Goal: Task Accomplishment & Management: Manage account settings

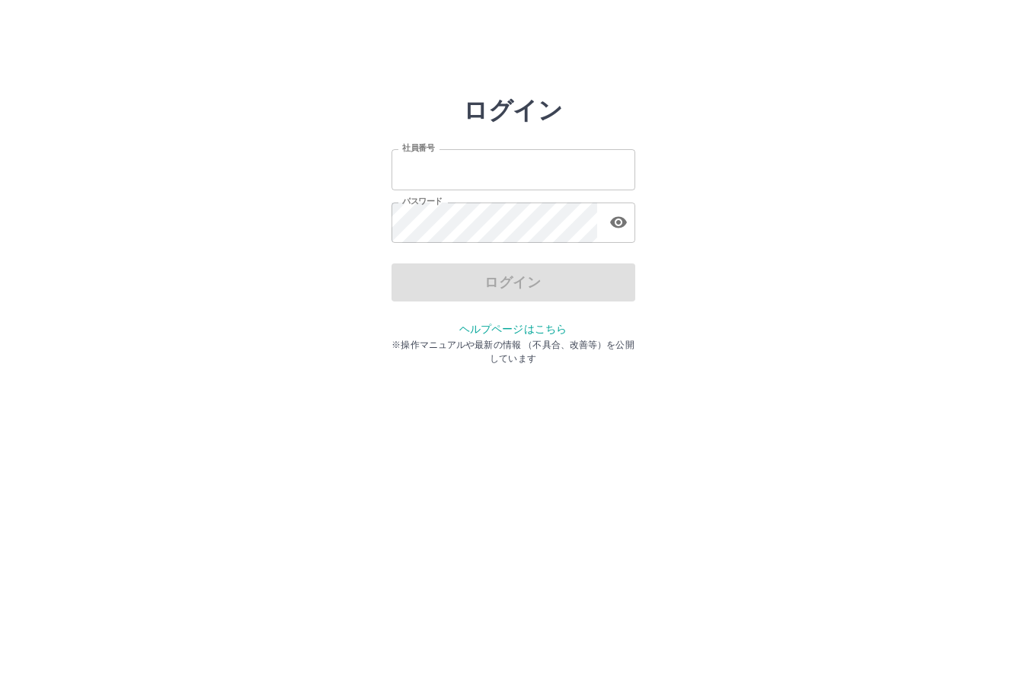
type input "*******"
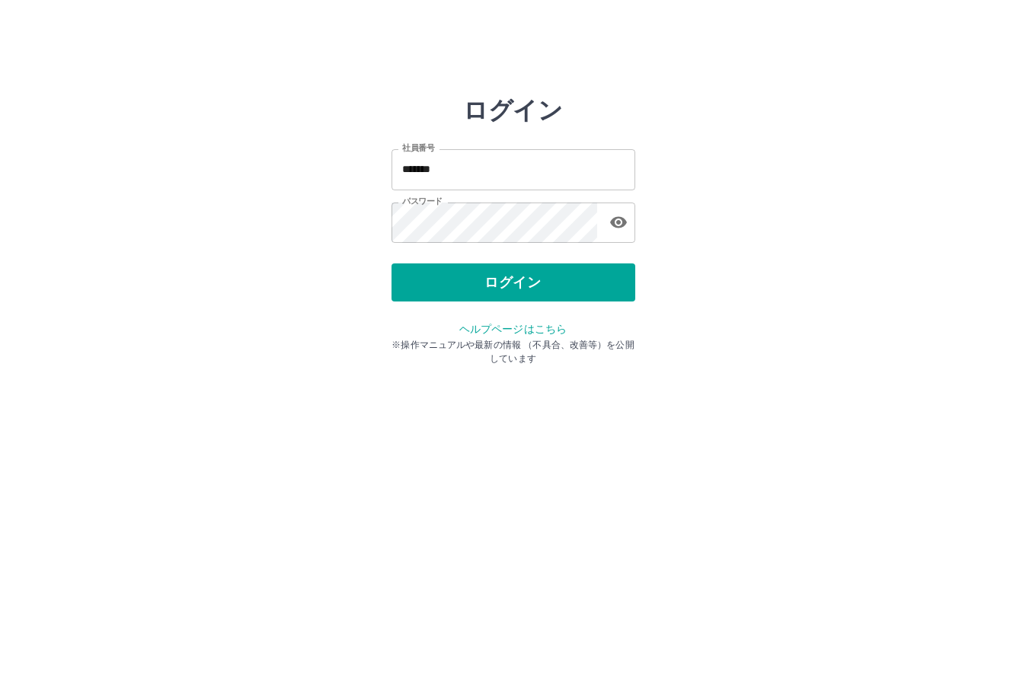
click at [507, 285] on div "ログイン" at bounding box center [513, 282] width 244 height 38
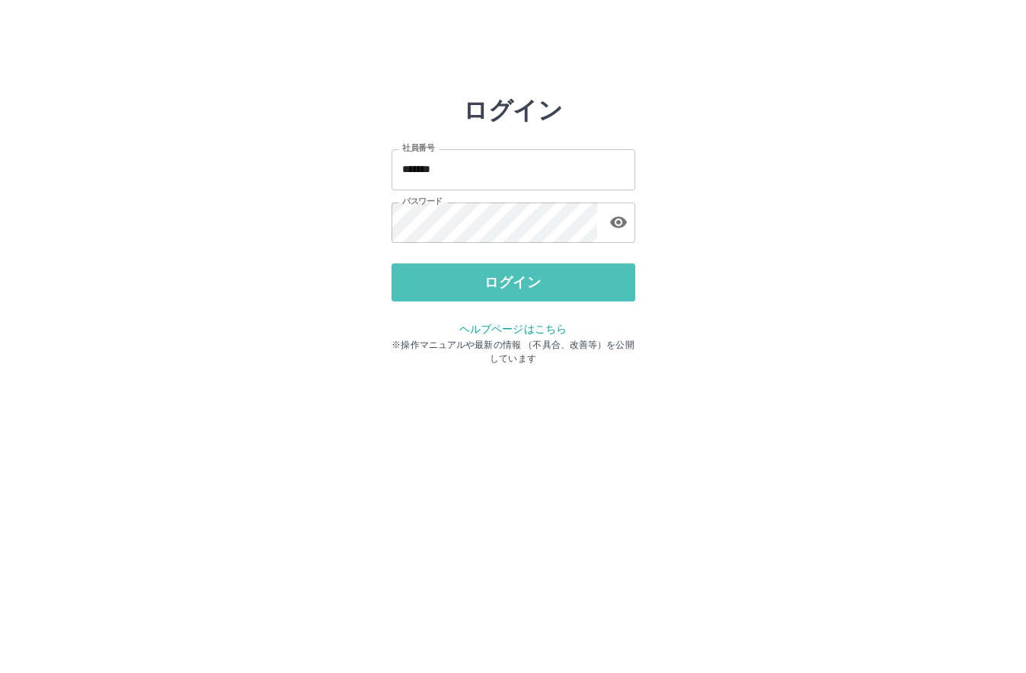
click at [507, 285] on button "ログイン" at bounding box center [513, 282] width 244 height 38
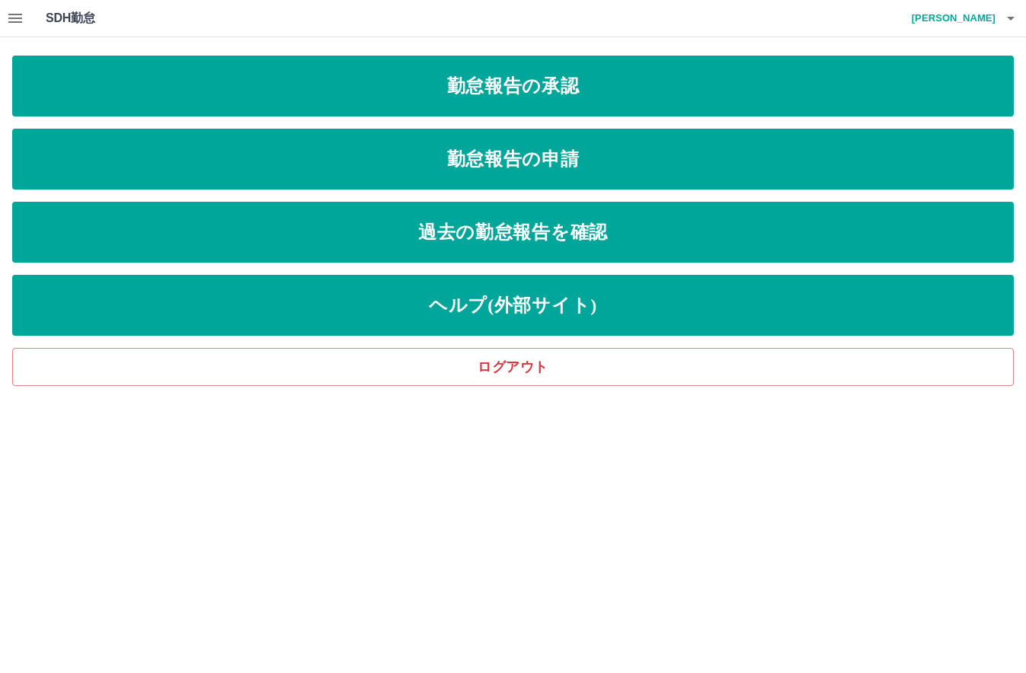
click at [22, 20] on icon "button" at bounding box center [15, 18] width 18 height 18
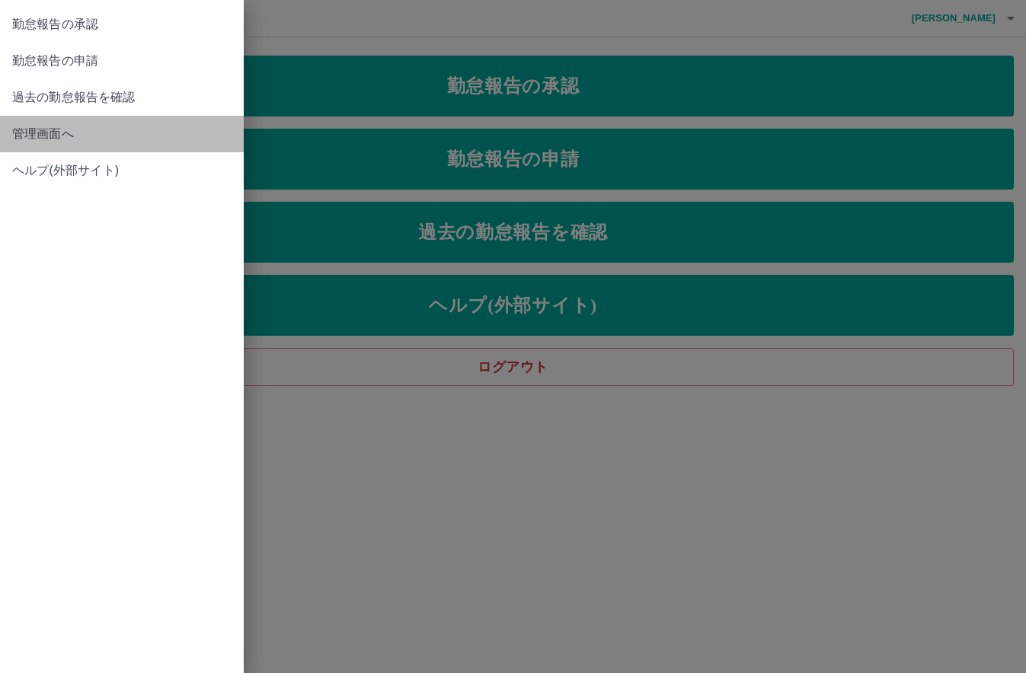
click at [50, 135] on span "管理画面へ" at bounding box center [121, 134] width 219 height 18
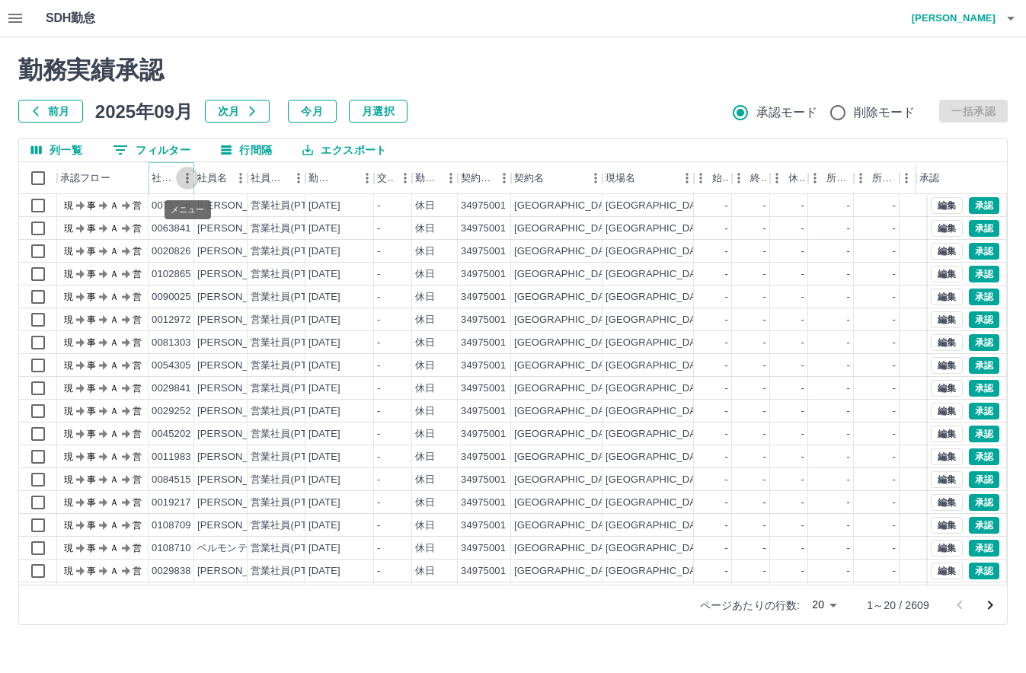
click at [182, 182] on icon "メニュー" at bounding box center [187, 178] width 15 height 15
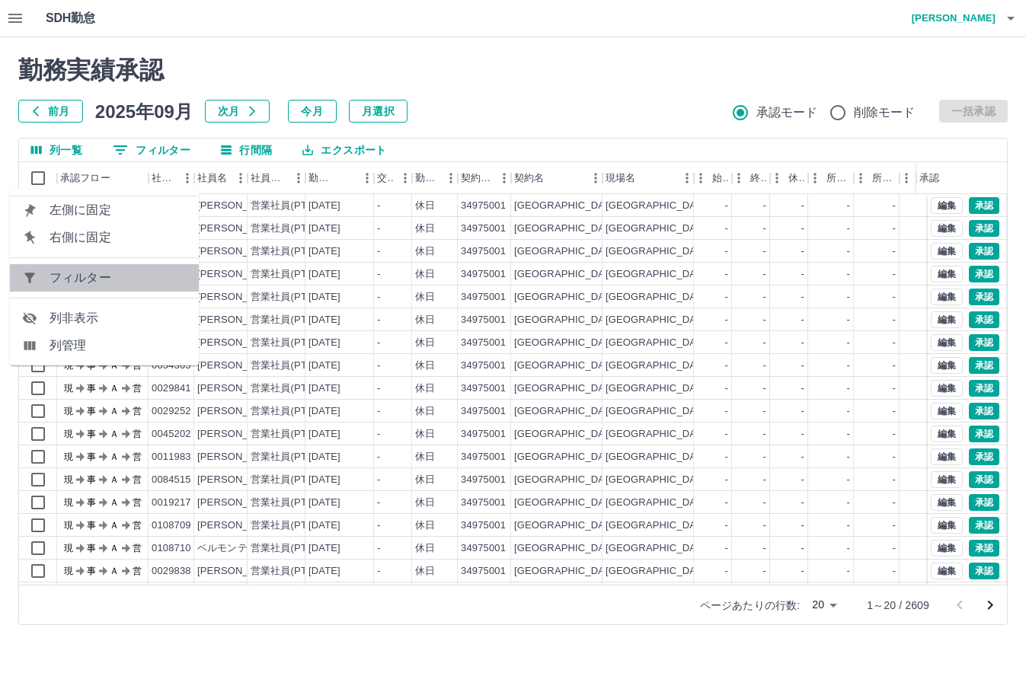
click at [121, 280] on span "フィルター" at bounding box center [117, 278] width 137 height 18
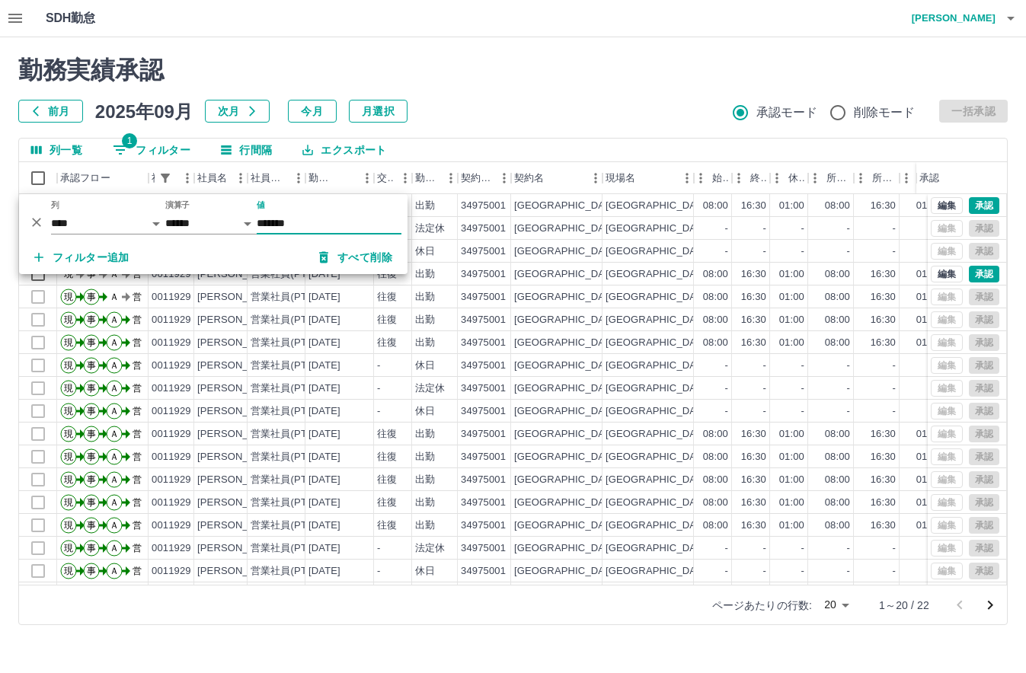
type input "*******"
click at [676, 96] on div "勤務実績承認 前月 2025年09月 次月 今月 月選択 承認モード 削除モード 一括承認" at bounding box center [512, 89] width 989 height 67
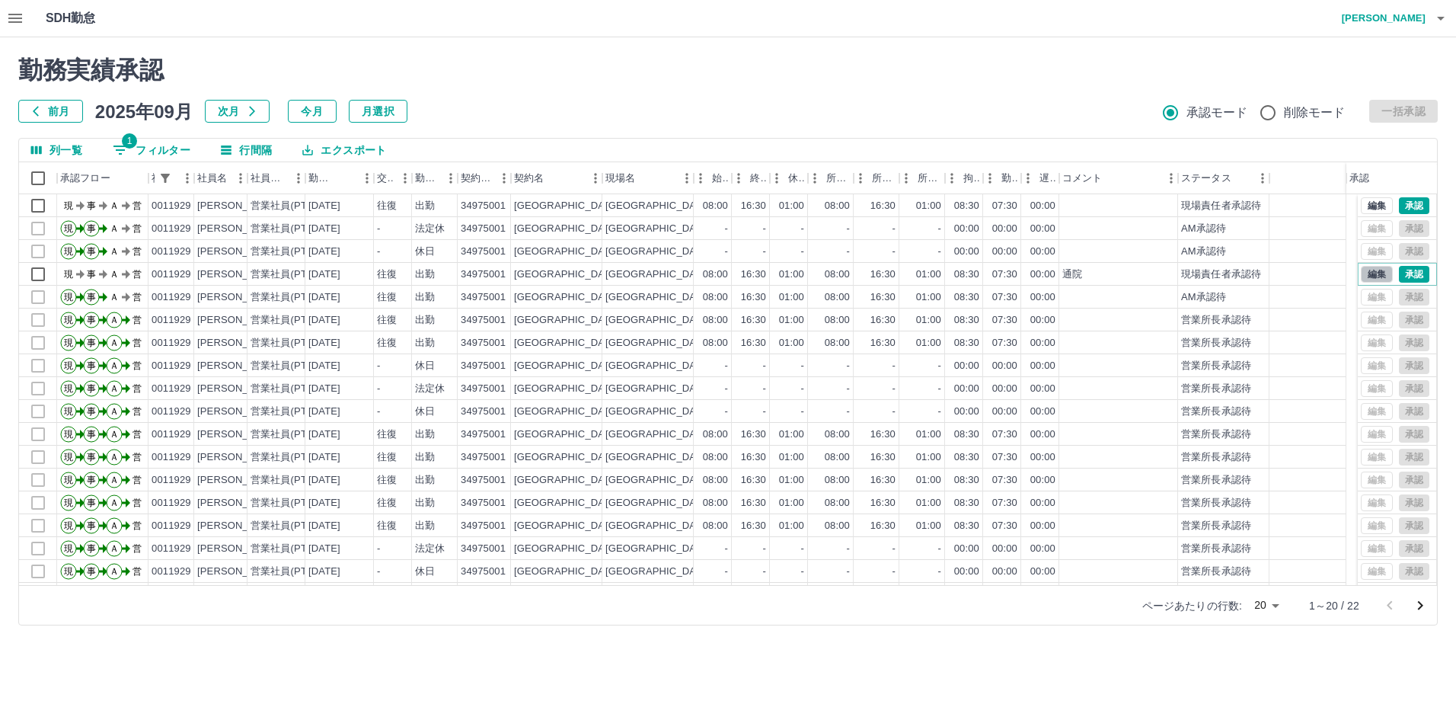
click at [1025, 277] on button "編集" at bounding box center [1377, 274] width 32 height 17
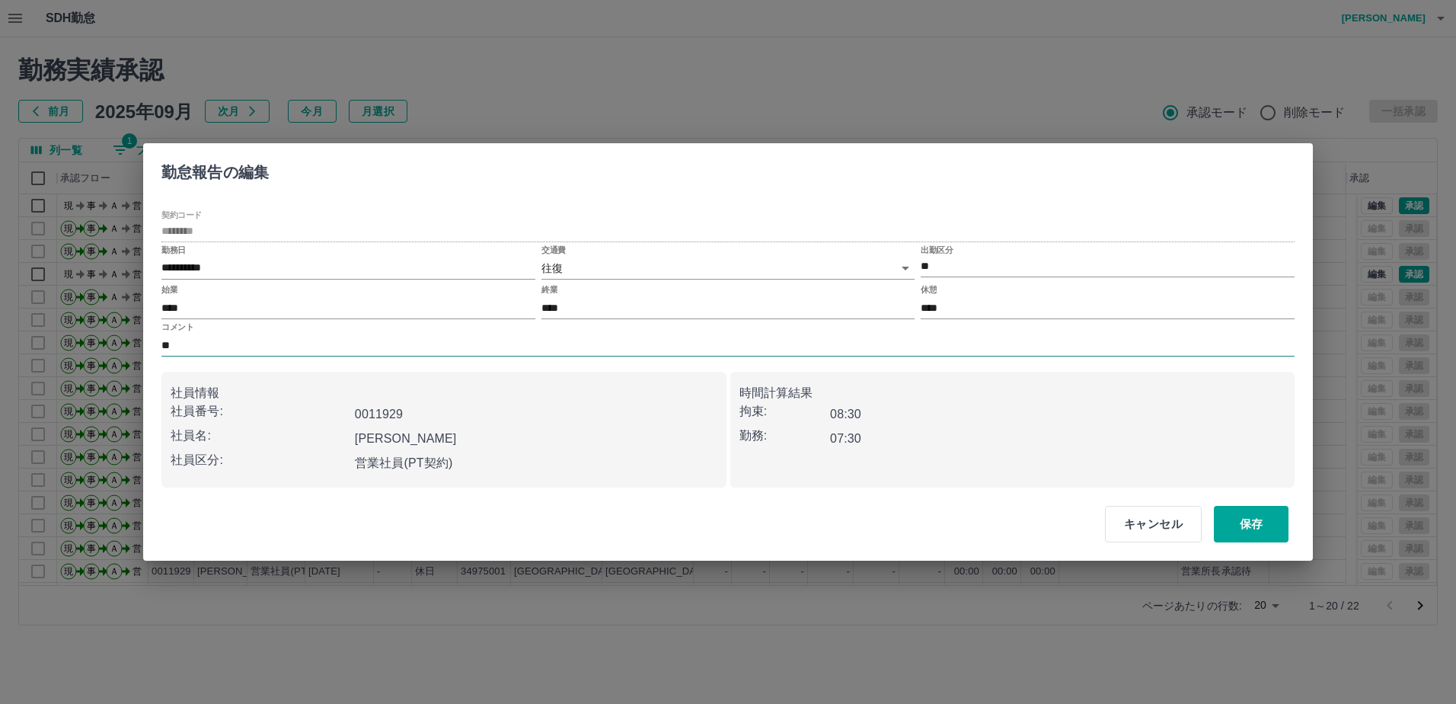
click at [441, 339] on input "**" at bounding box center [727, 345] width 1133 height 22
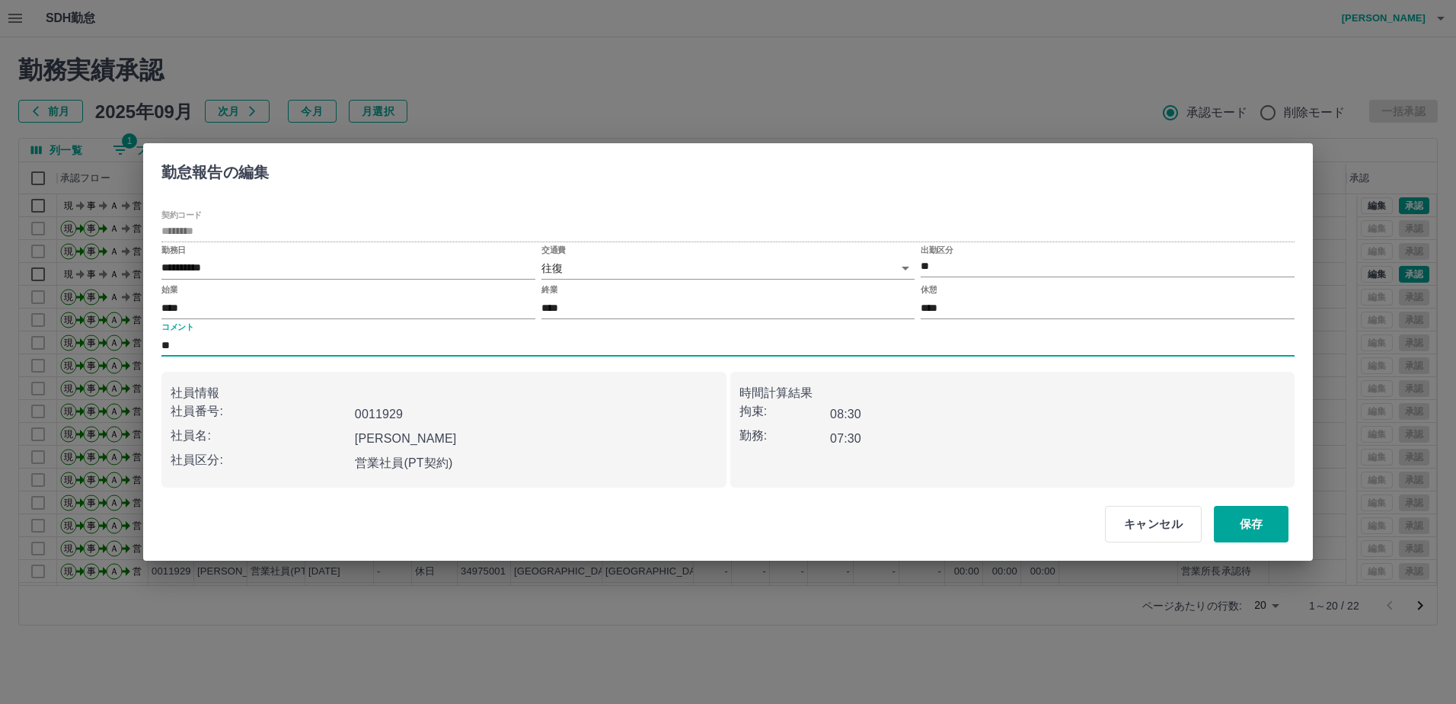
type input "*"
click at [1025, 524] on button "保存" at bounding box center [1251, 524] width 75 height 37
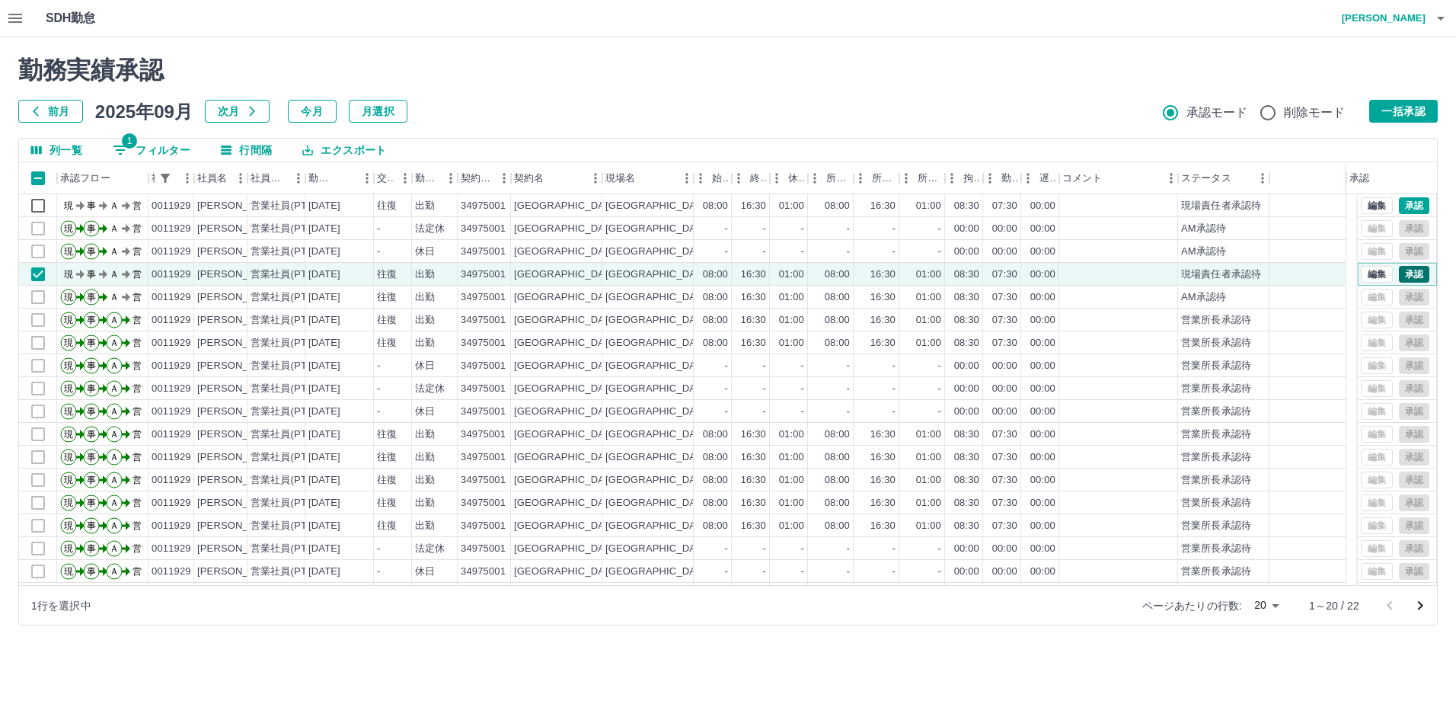
click at [1025, 276] on button "承認" at bounding box center [1414, 274] width 30 height 17
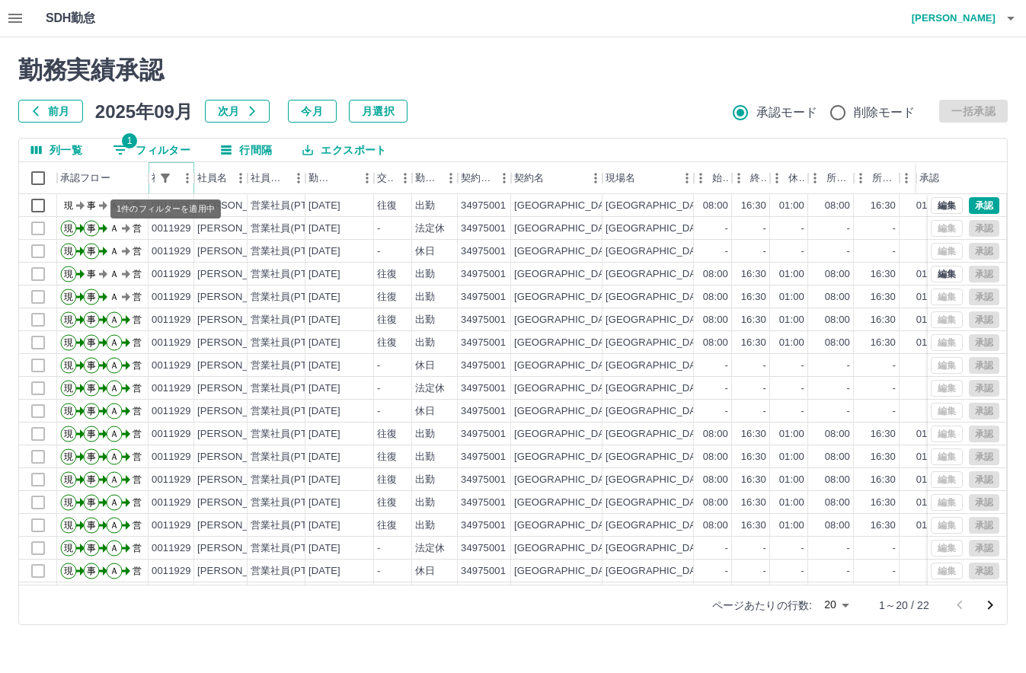
click at [168, 181] on icon "フィルター表示" at bounding box center [165, 178] width 14 height 14
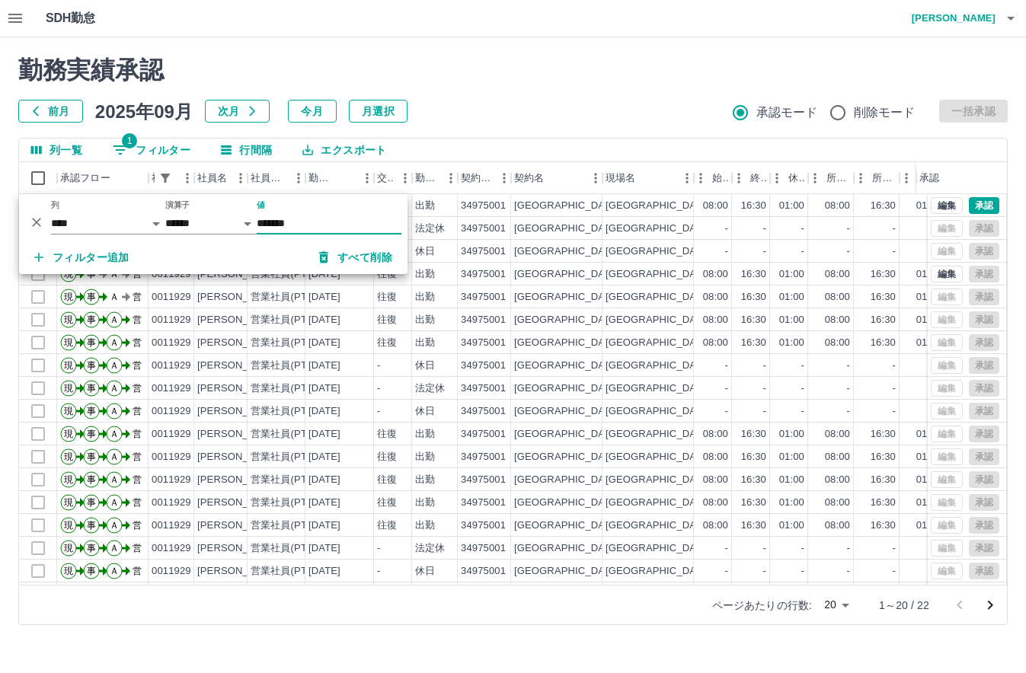
click at [347, 261] on button "すべて削除" at bounding box center [355, 257] width 97 height 27
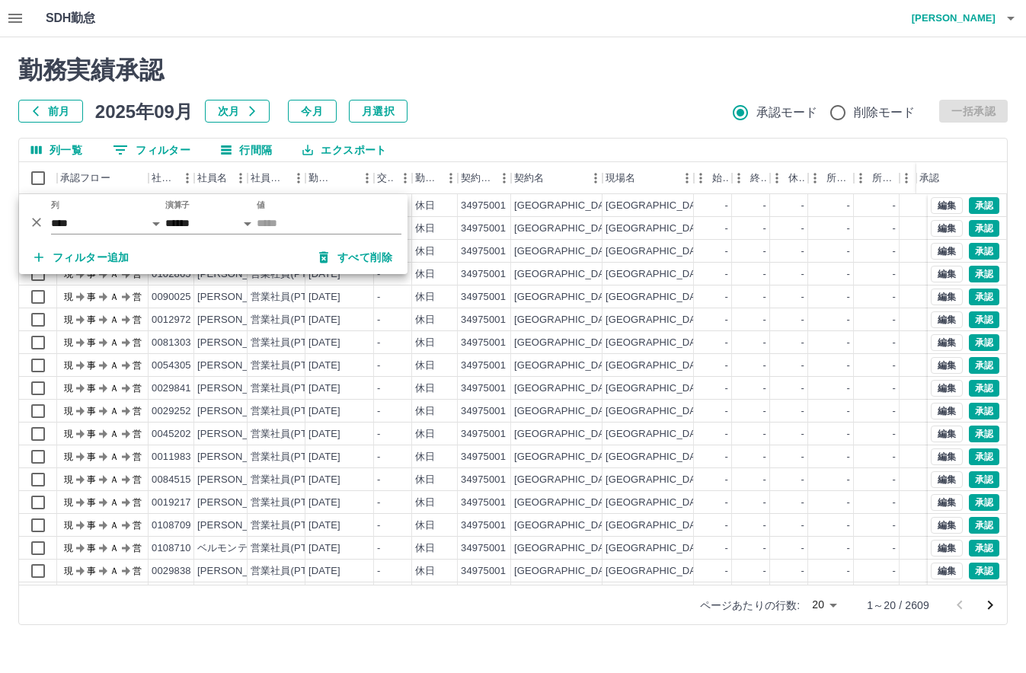
click at [1015, 15] on icon "button" at bounding box center [1010, 18] width 18 height 18
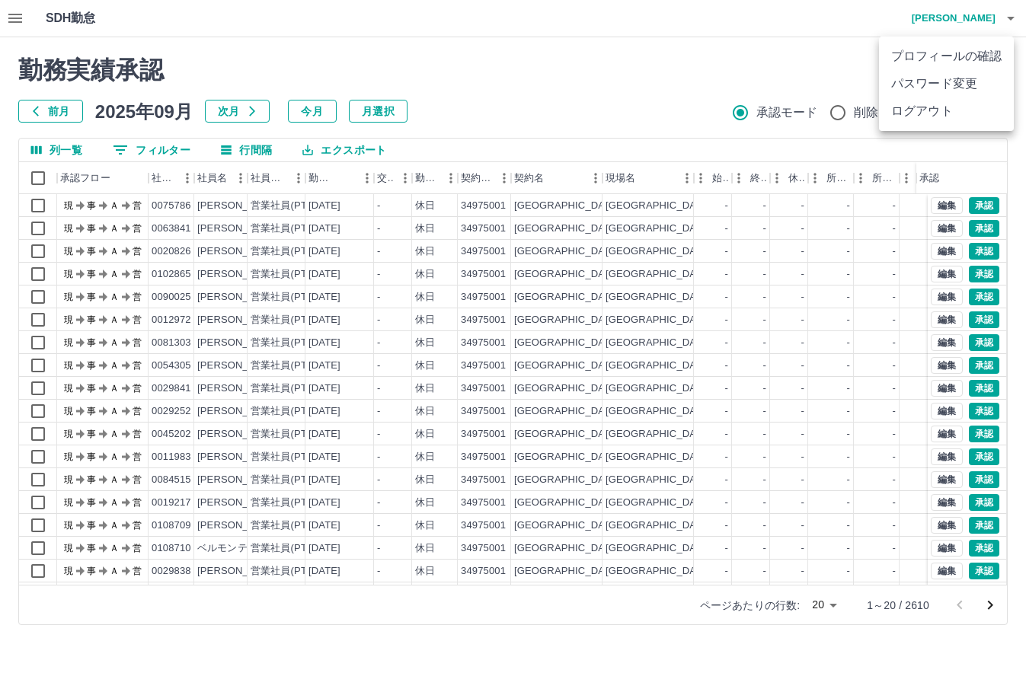
click at [940, 112] on li "ログアウト" at bounding box center [946, 110] width 135 height 27
